Goal: Task Accomplishment & Management: Complete application form

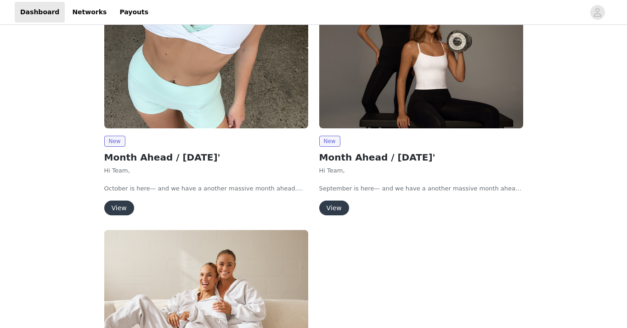
scroll to position [105, 0]
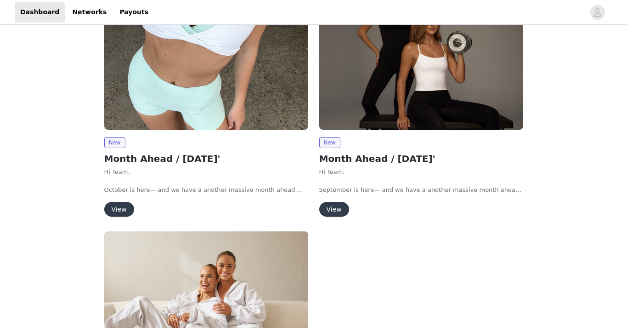
click at [338, 210] on button "View" at bounding box center [334, 209] width 30 height 15
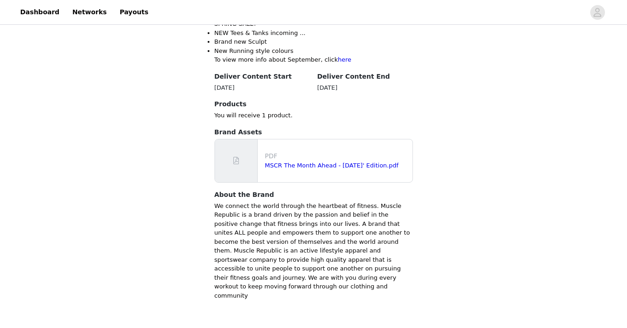
scroll to position [278, 0]
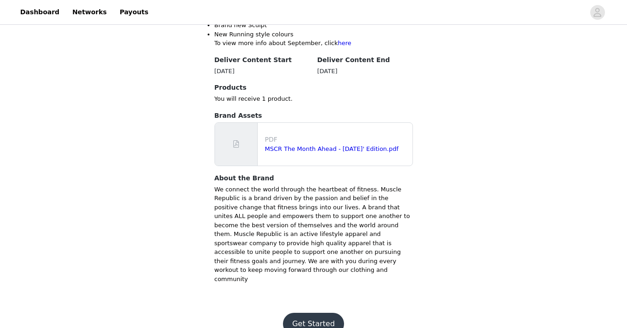
click at [326, 312] on button "Get Started" at bounding box center [313, 323] width 61 height 22
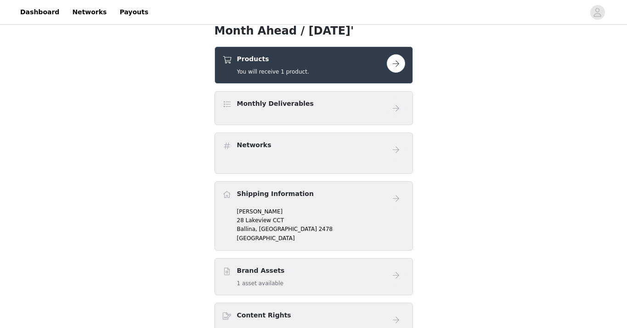
scroll to position [130, 0]
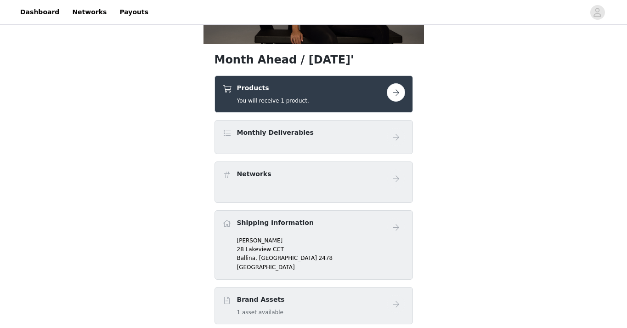
click at [396, 95] on button "button" at bounding box center [396, 92] width 18 height 18
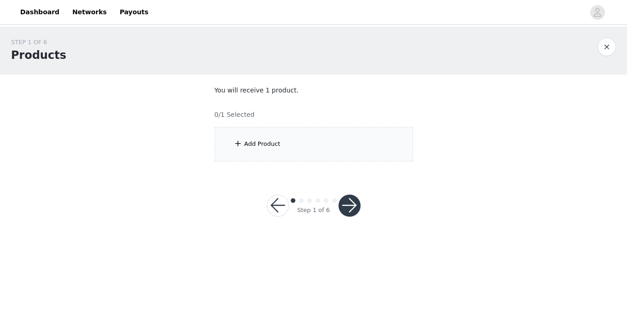
click at [307, 144] on div "Add Product" at bounding box center [314, 144] width 198 height 34
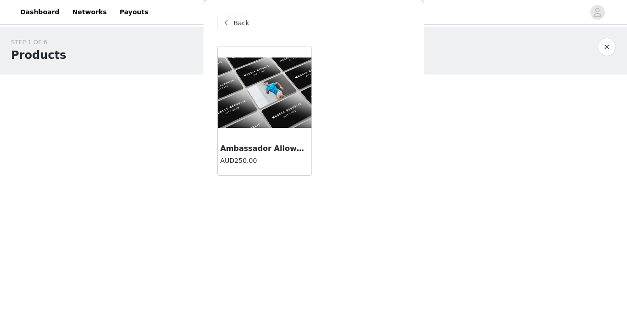
click at [271, 138] on div at bounding box center [265, 92] width 94 height 92
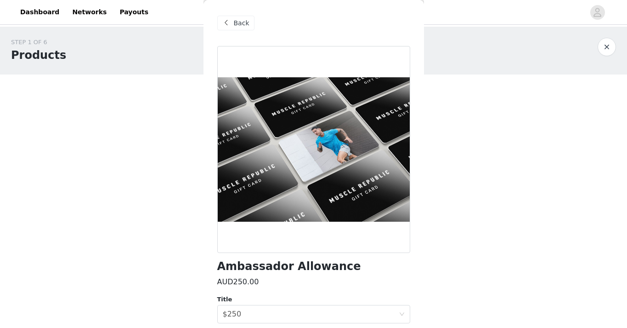
scroll to position [34, 0]
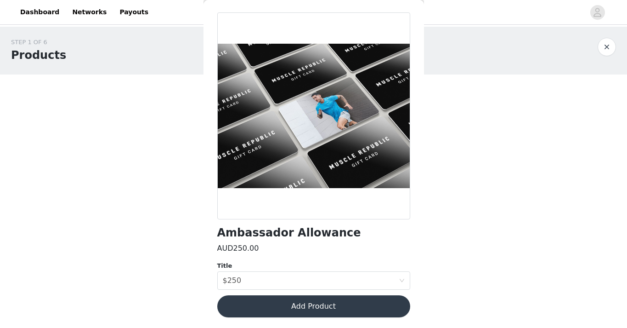
click at [317, 296] on button "Add Product" at bounding box center [313, 306] width 193 height 22
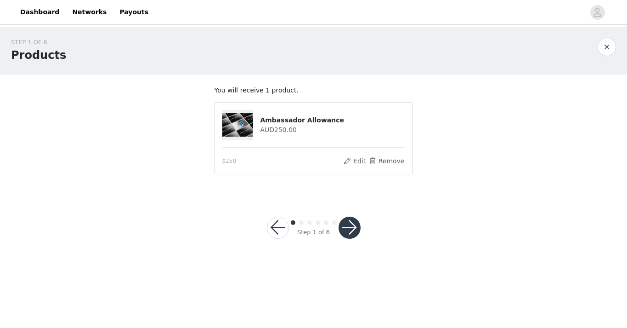
click at [353, 226] on button "button" at bounding box center [350, 227] width 22 height 22
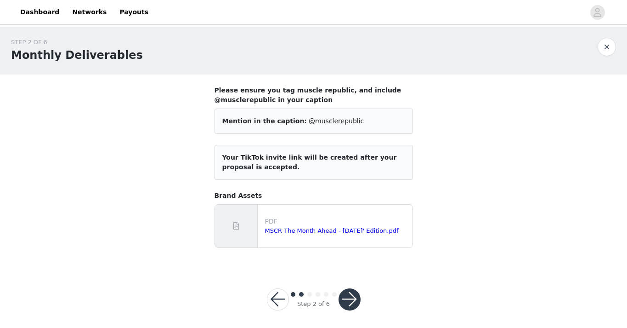
scroll to position [4, 0]
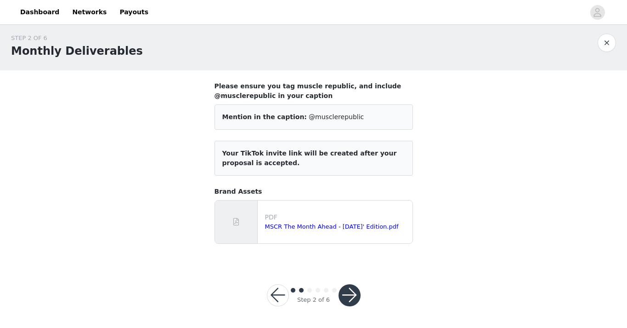
click at [355, 295] on button "button" at bounding box center [350, 295] width 22 height 22
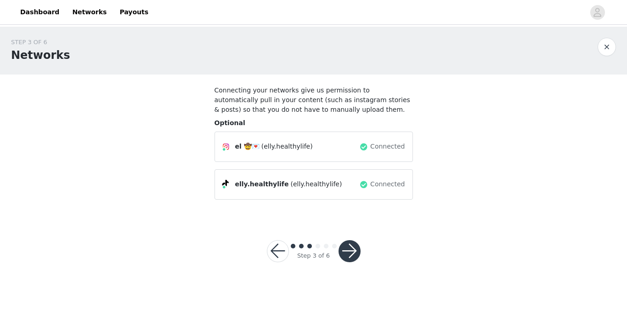
click at [346, 249] on button "button" at bounding box center [350, 251] width 22 height 22
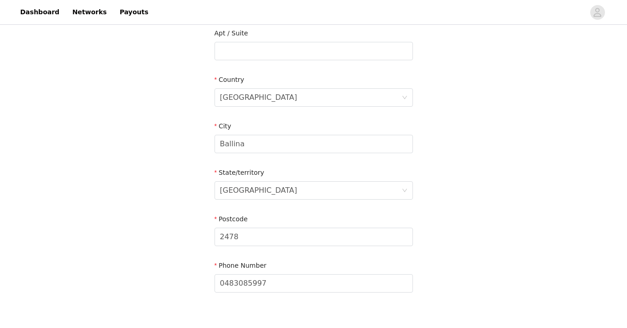
scroll to position [299, 0]
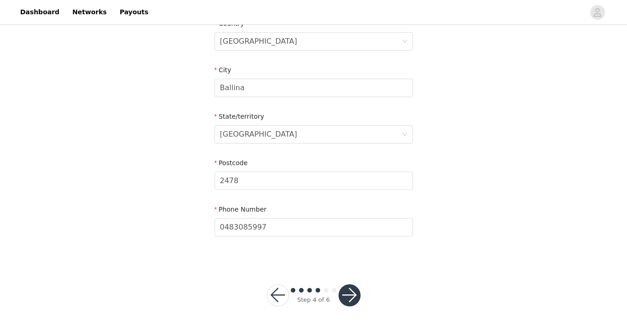
click at [348, 295] on button "button" at bounding box center [350, 295] width 22 height 22
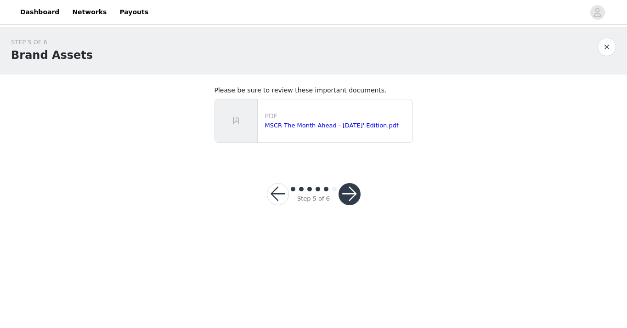
click at [352, 195] on button "button" at bounding box center [350, 194] width 22 height 22
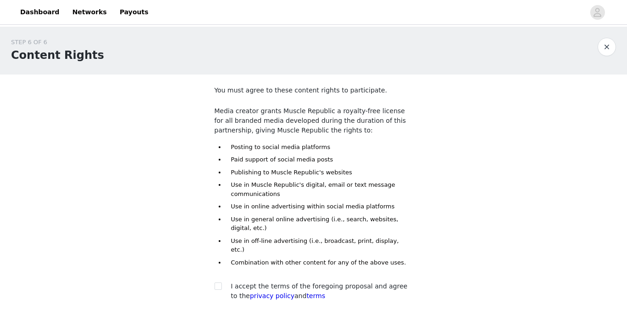
scroll to position [56, 0]
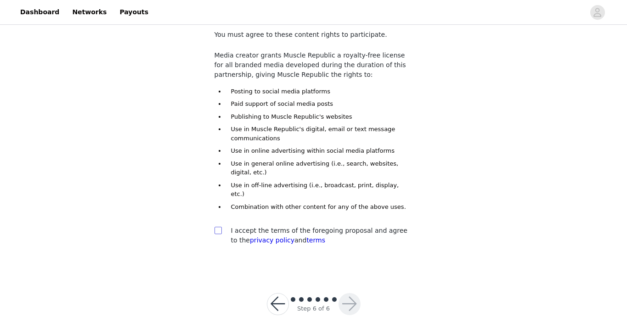
click at [218, 227] on input "checkbox" at bounding box center [218, 230] width 6 height 6
checkbox input "true"
click at [344, 293] on button "button" at bounding box center [350, 304] width 22 height 22
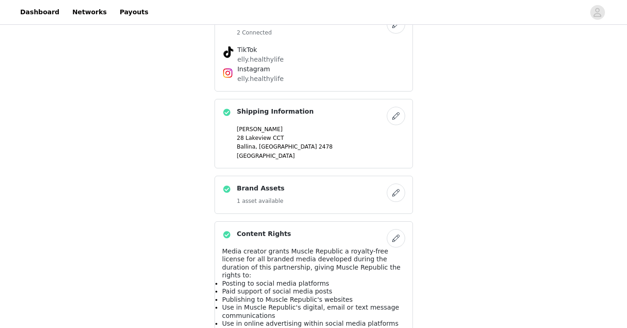
scroll to position [469, 0]
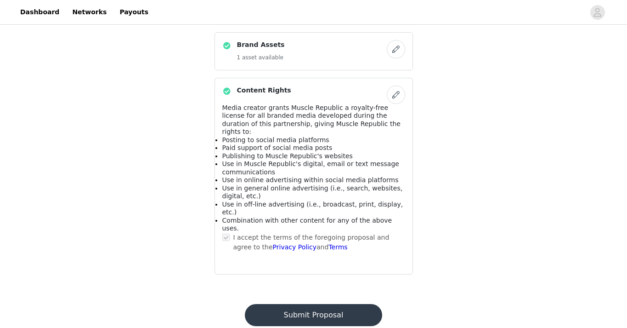
click at [317, 304] on button "Submit Proposal" at bounding box center [313, 315] width 137 height 22
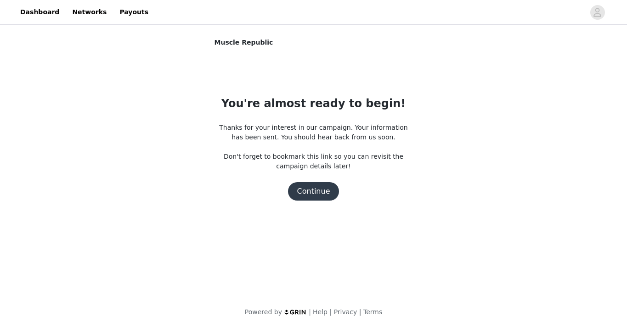
scroll to position [0, 0]
click at [324, 189] on button "Continue" at bounding box center [313, 191] width 51 height 18
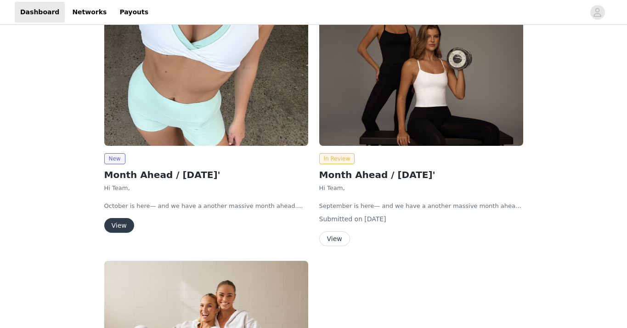
scroll to position [92, 0]
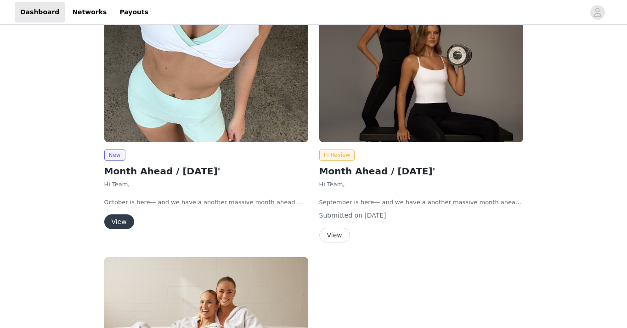
click at [339, 236] on button "View" at bounding box center [334, 234] width 31 height 15
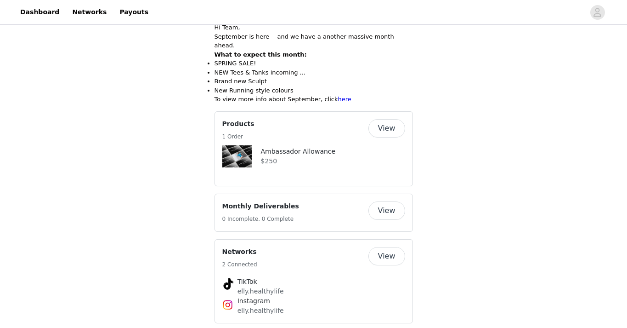
scroll to position [247, 0]
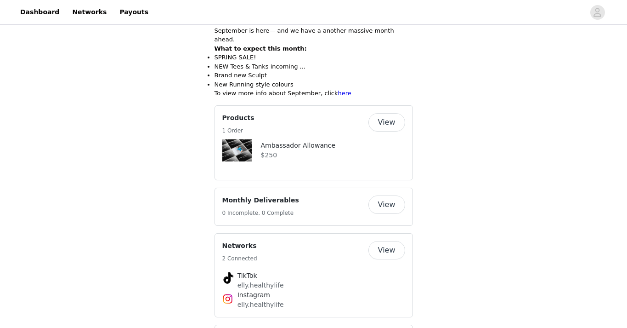
click at [397, 113] on button "View" at bounding box center [386, 122] width 37 height 18
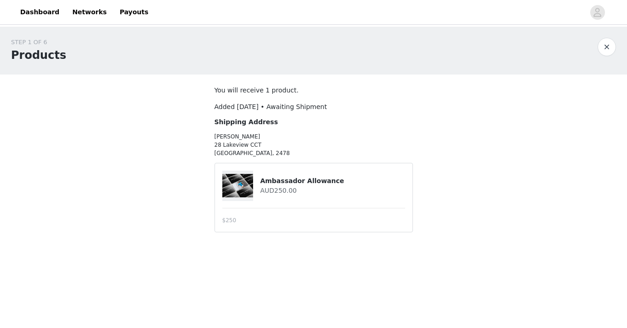
click at [247, 185] on img at bounding box center [237, 185] width 31 height 23
click at [607, 48] on button "button" at bounding box center [607, 47] width 18 height 18
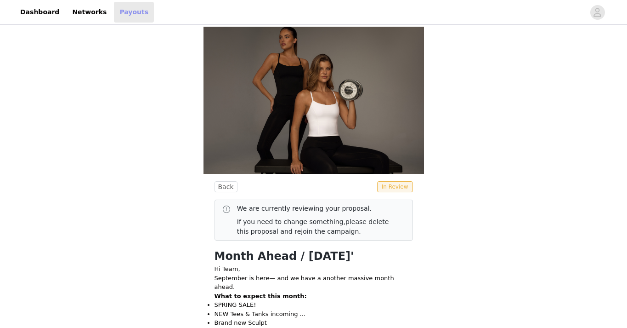
click at [126, 13] on link "Payouts" at bounding box center [134, 12] width 40 height 21
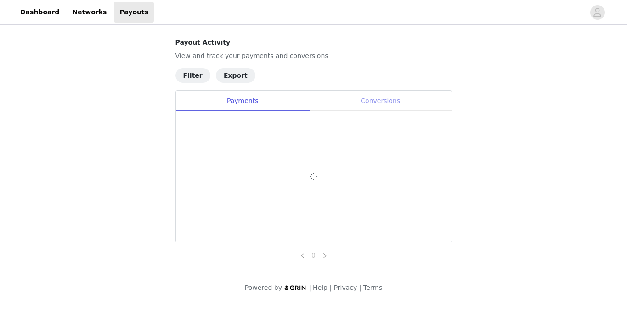
click at [364, 104] on div "Conversions" at bounding box center [381, 101] width 142 height 21
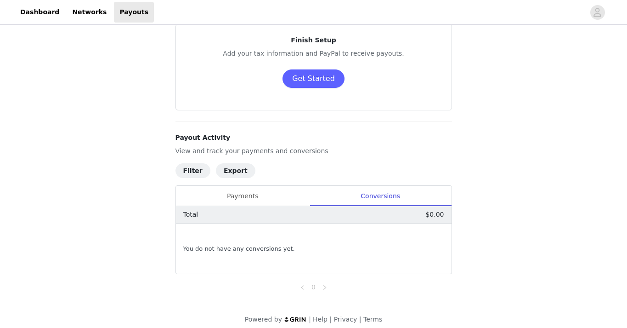
scroll to position [51, 0]
click at [227, 200] on div "Payments" at bounding box center [243, 195] width 134 height 21
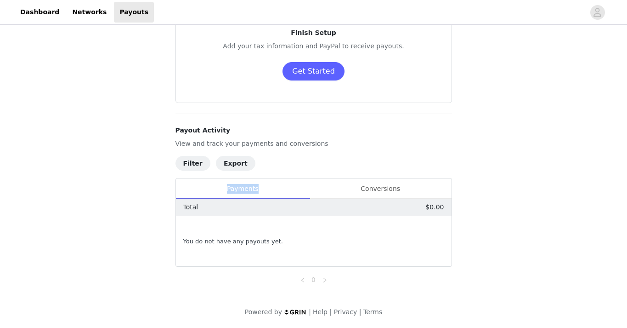
scroll to position [0, 0]
